Goal: Contribute content

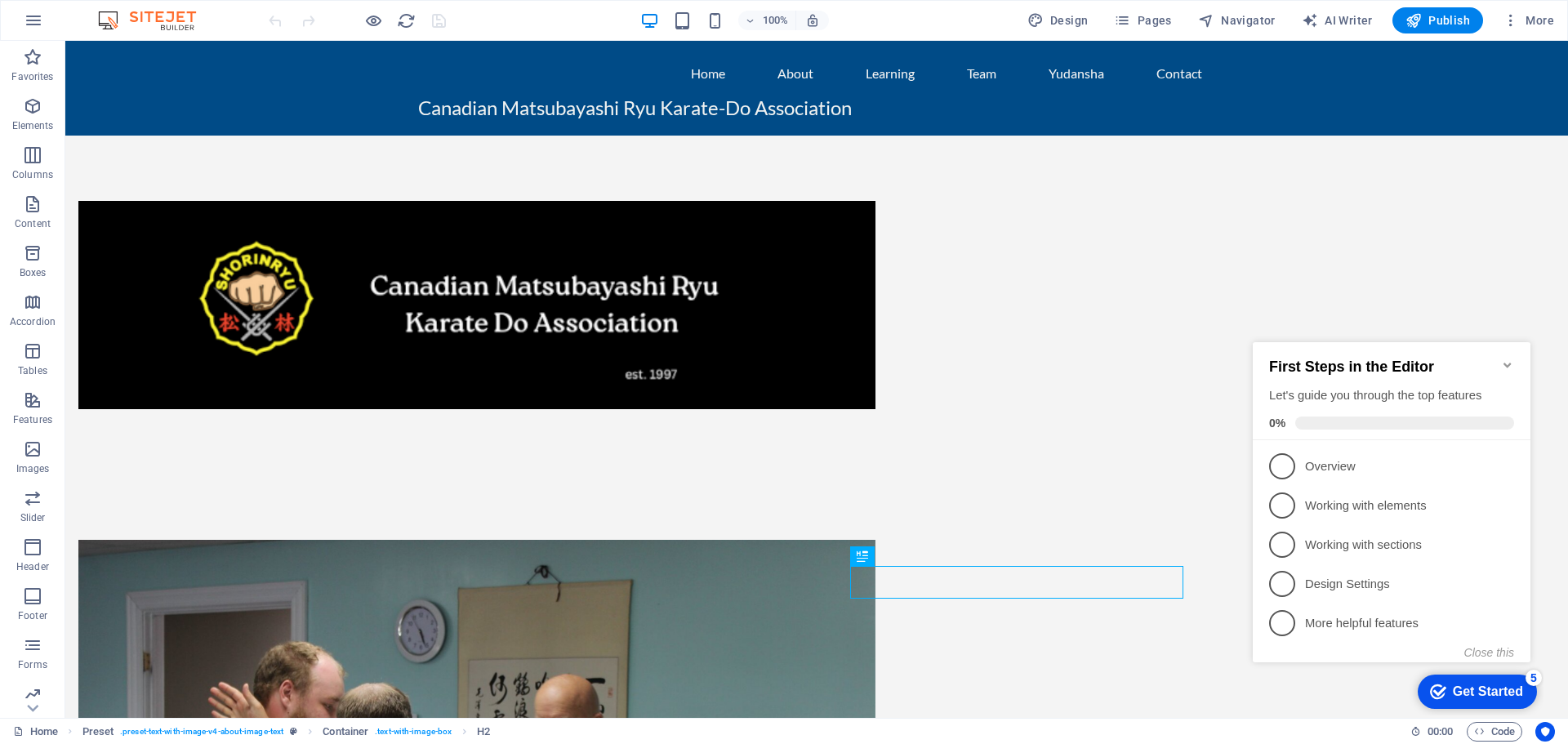
click at [1512, 360] on icon "Minimize checklist" at bounding box center [1508, 365] width 13 height 13
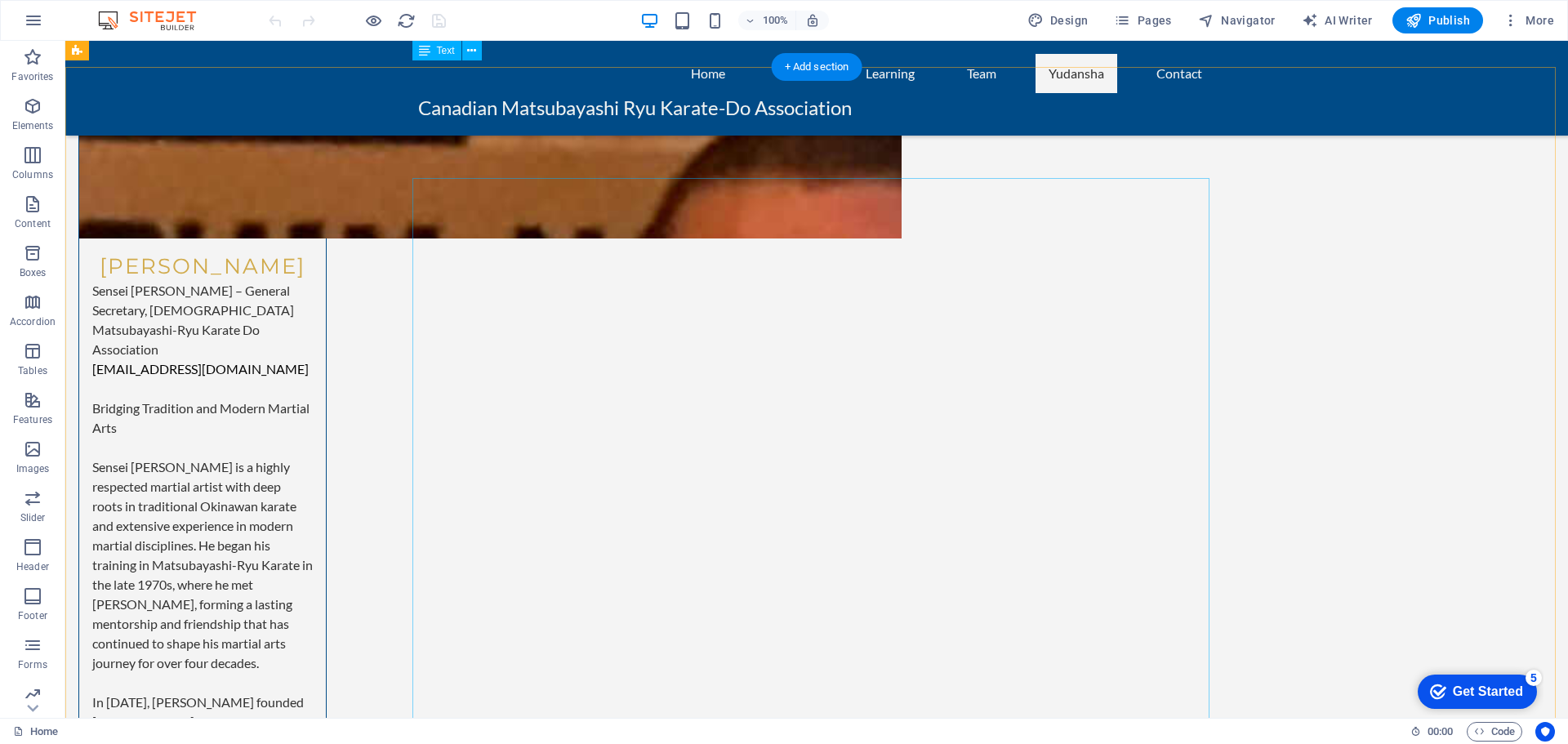
scroll to position [8250, 0]
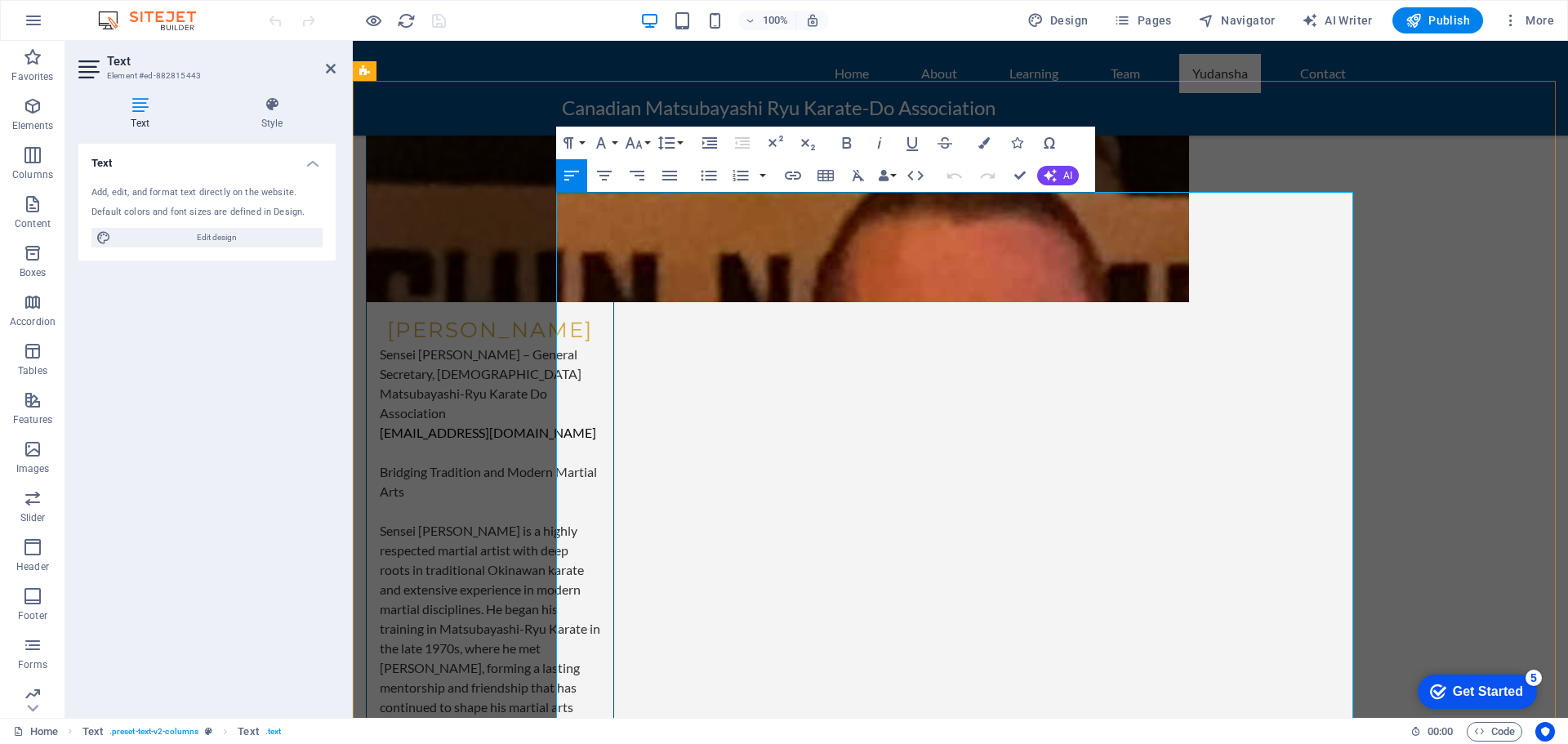
drag, startPoint x: 1041, startPoint y: 396, endPoint x: 964, endPoint y: 397, distance: 77.0
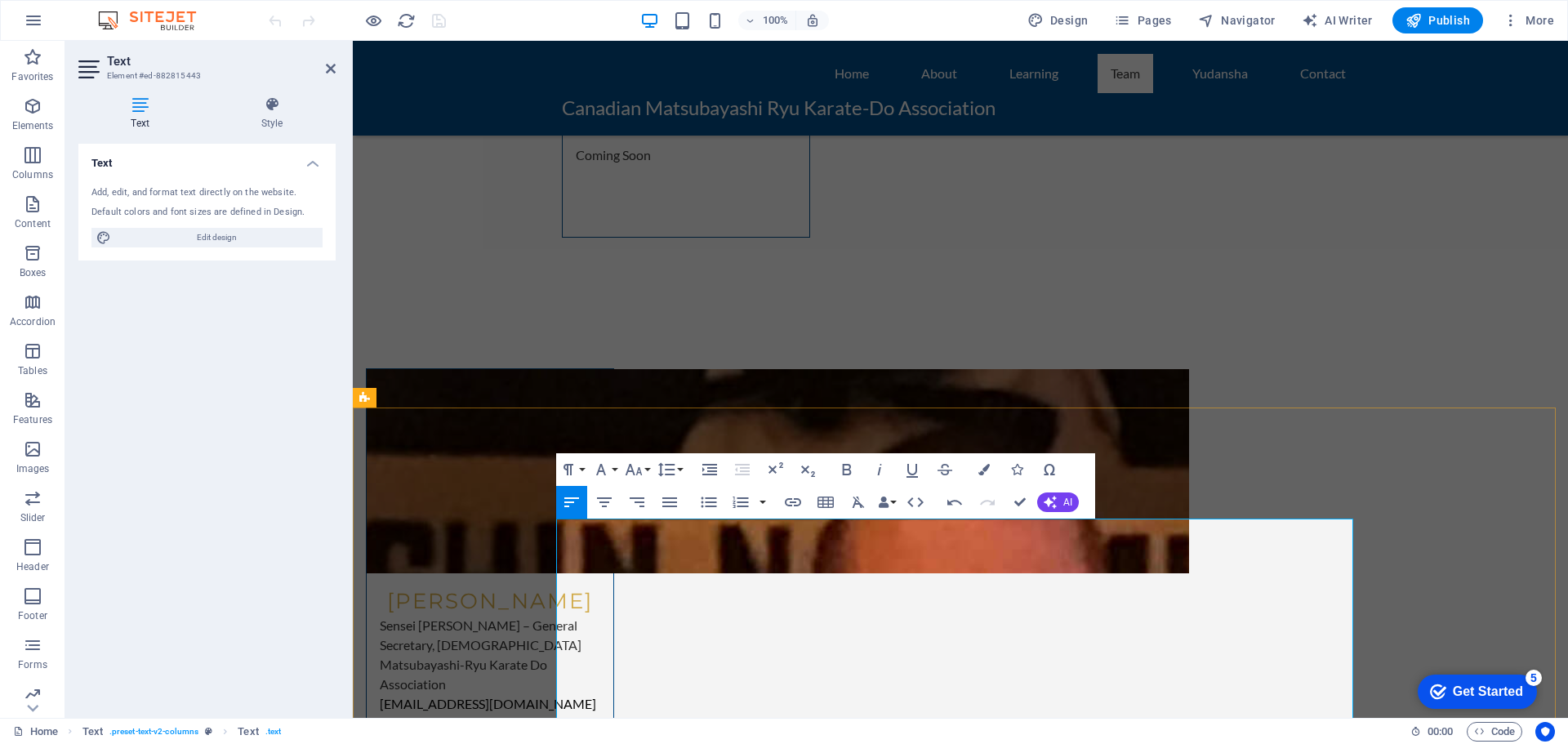
scroll to position [8005, 0]
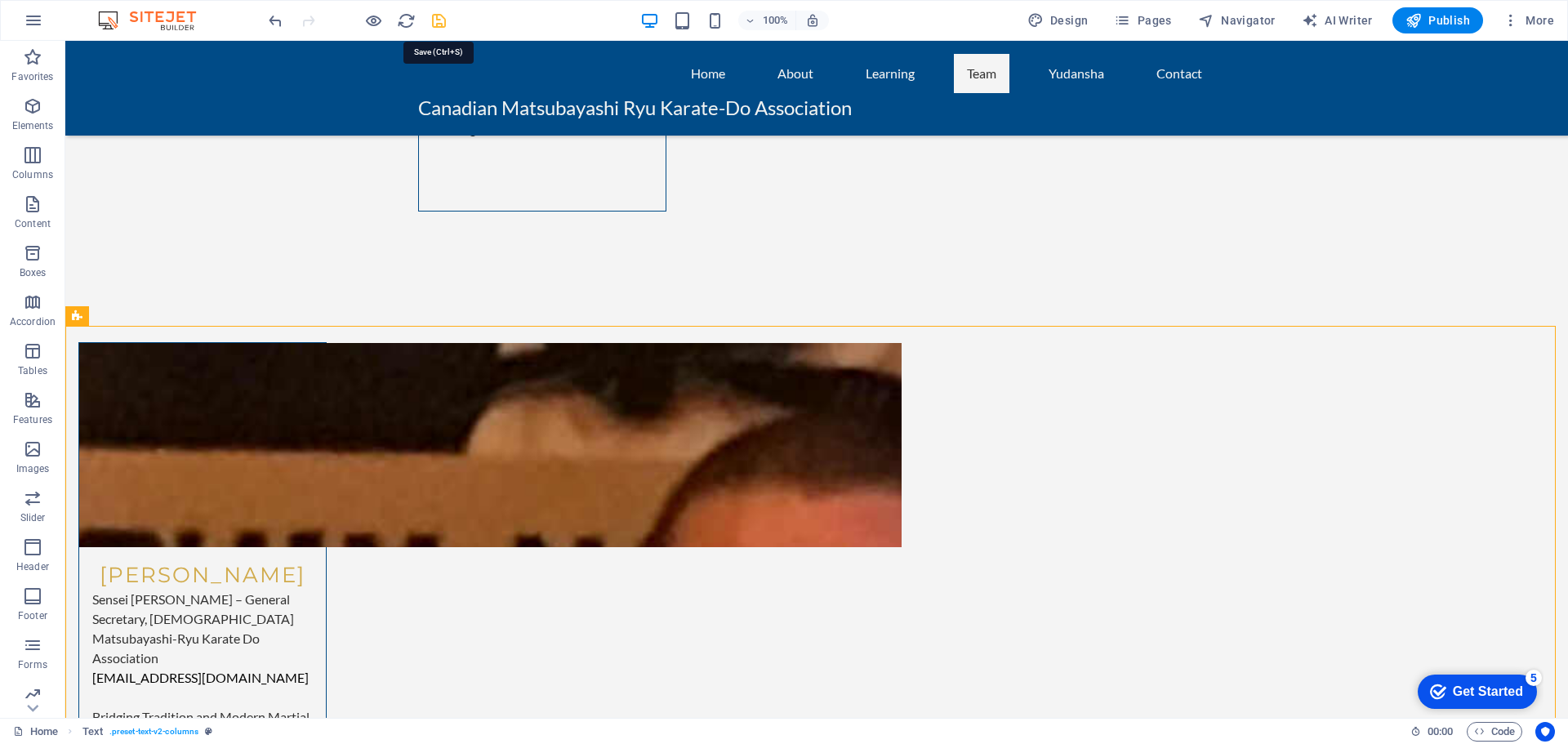
click at [442, 21] on icon "save" at bounding box center [439, 21] width 19 height 19
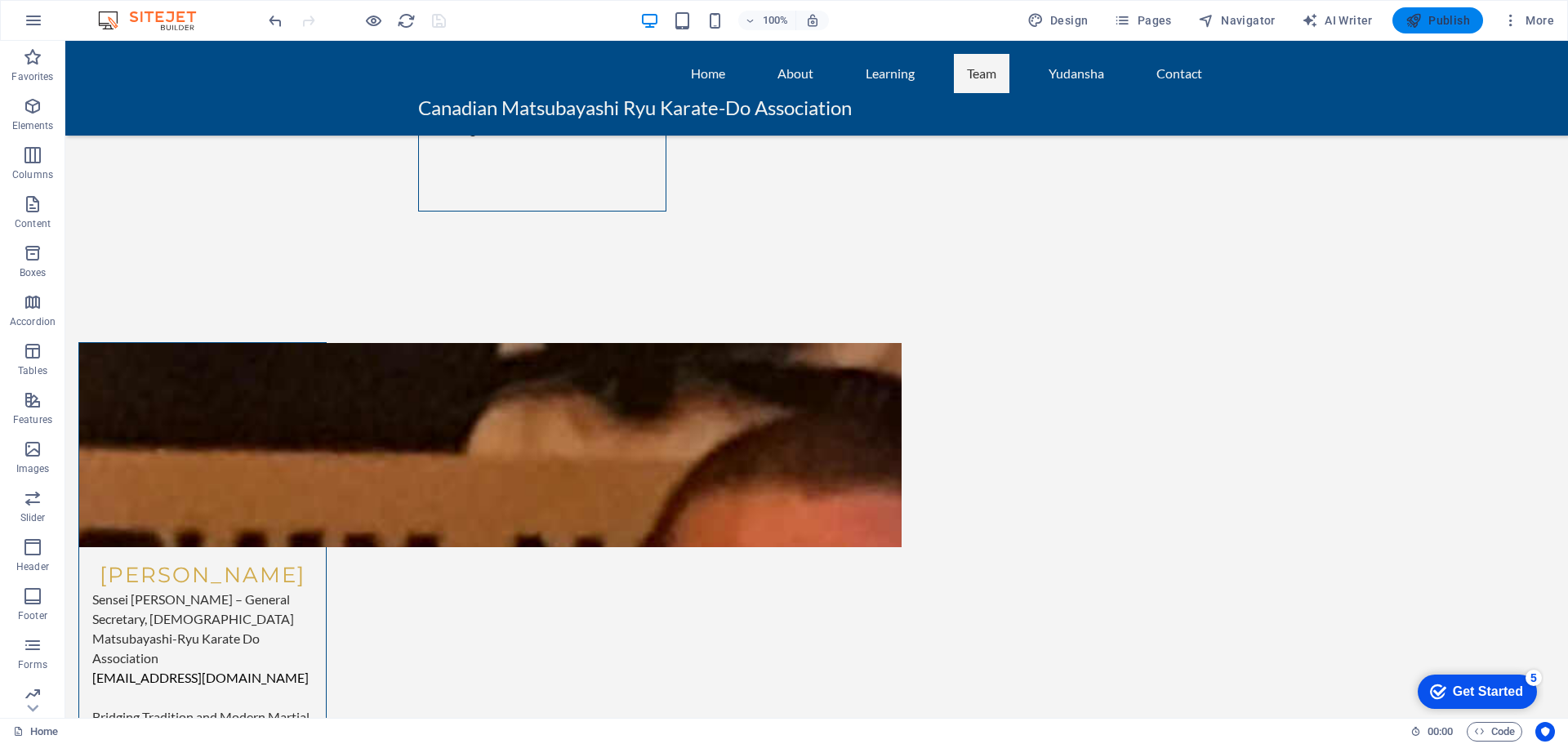
click at [1432, 25] on span "Publish" at bounding box center [1437, 20] width 64 height 16
